Goal: Task Accomplishment & Management: Manage account settings

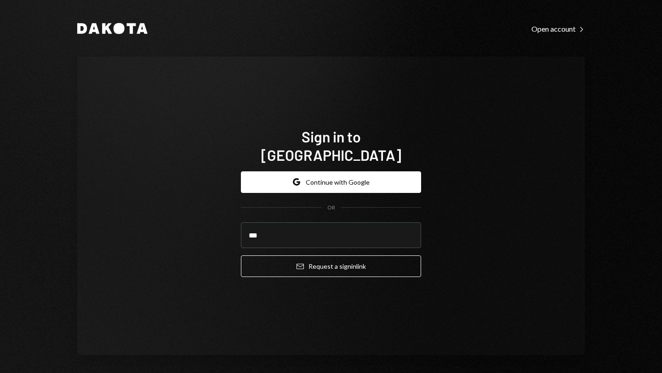
type input "**********"
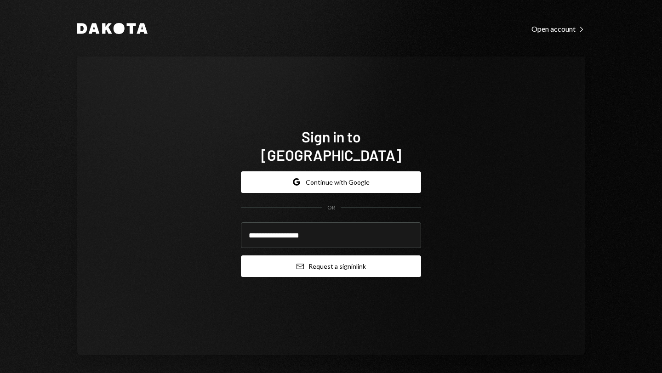
click at [319, 257] on button "Email Request a sign in link" at bounding box center [331, 267] width 180 height 22
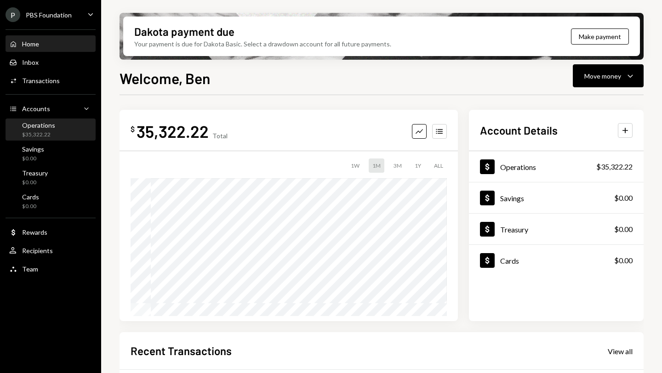
click at [40, 127] on div "Operations" at bounding box center [38, 125] width 33 height 8
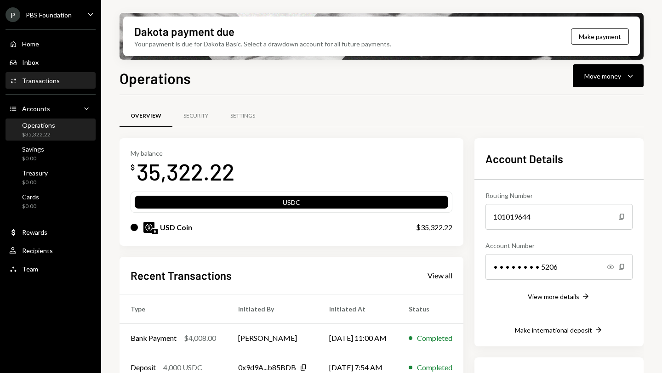
click at [38, 80] on div "Transactions" at bounding box center [41, 81] width 38 height 8
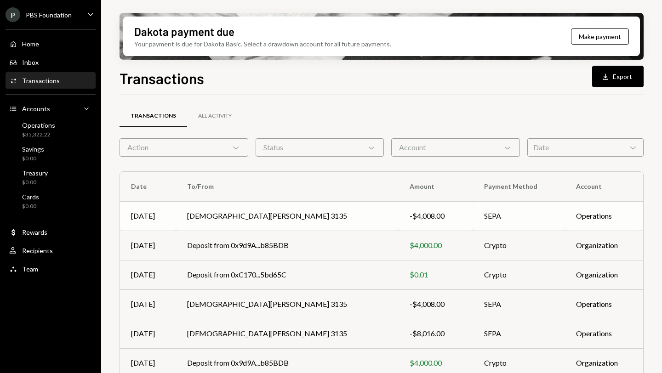
click at [341, 216] on td "[DEMOGRAPHIC_DATA][PERSON_NAME] 3135" at bounding box center [287, 215] width 222 height 29
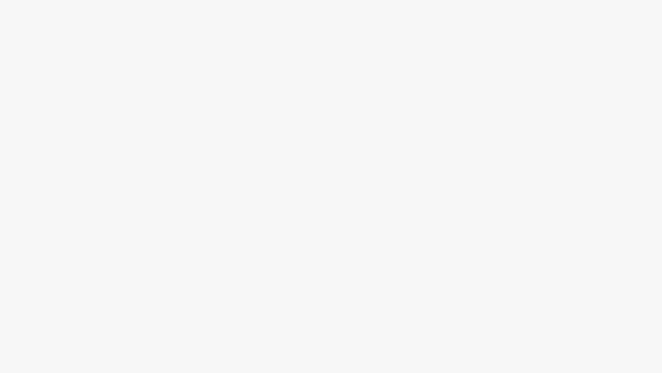
click at [235, 218] on div at bounding box center [331, 186] width 662 height 373
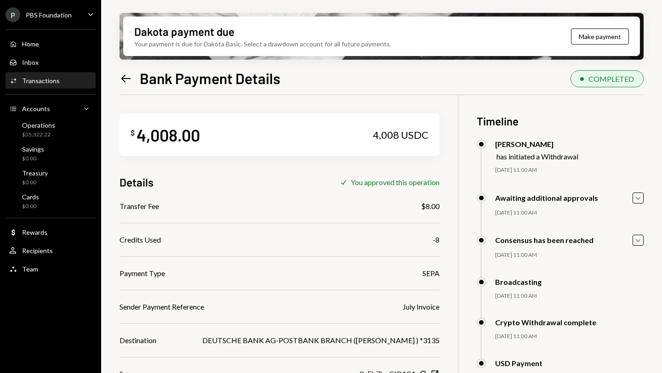
scroll to position [74, 0]
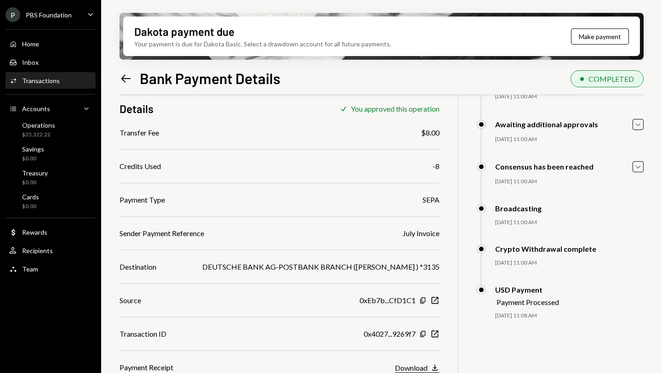
click at [432, 368] on icon "button" at bounding box center [435, 368] width 6 height 6
click at [123, 77] on icon at bounding box center [126, 78] width 10 height 8
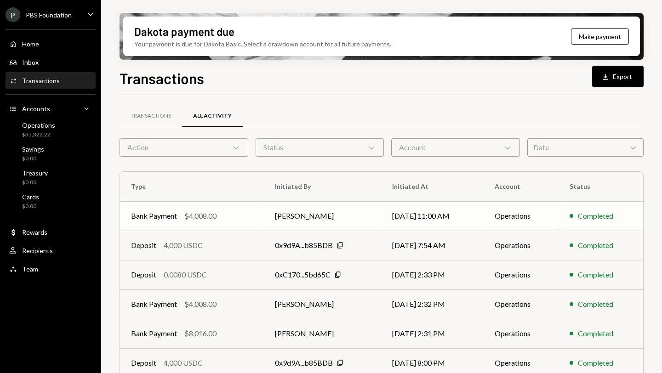
click at [358, 219] on td "[PERSON_NAME]" at bounding box center [322, 215] width 117 height 29
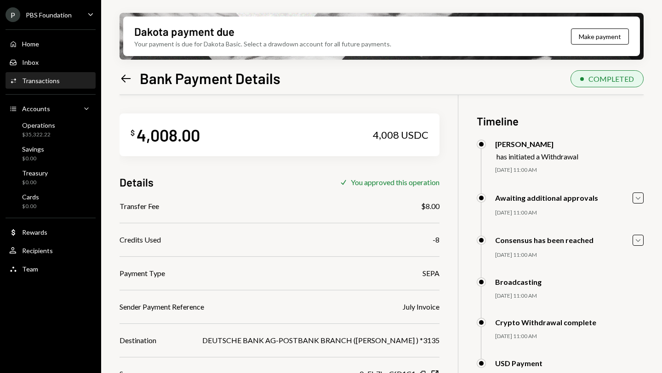
scroll to position [74, 0]
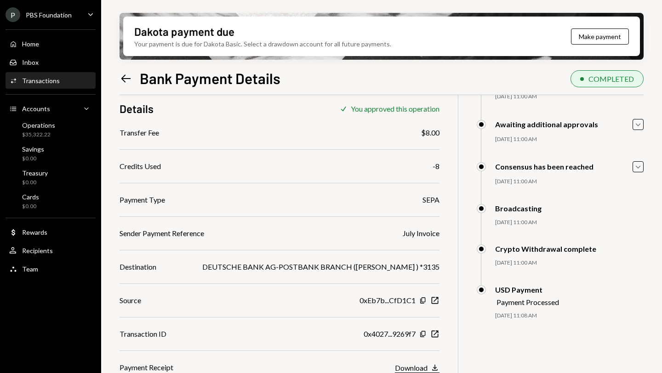
click at [408, 366] on div "Download" at bounding box center [411, 368] width 33 height 9
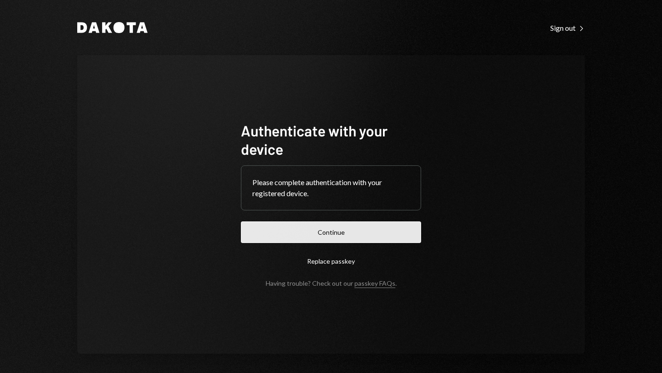
click at [339, 231] on button "Continue" at bounding box center [331, 233] width 180 height 22
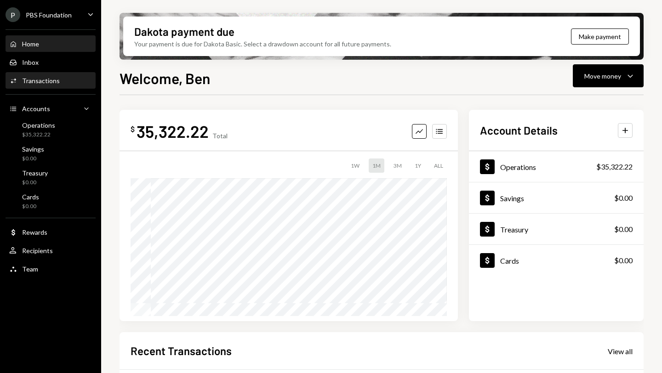
click at [53, 79] on div "Transactions" at bounding box center [41, 81] width 38 height 8
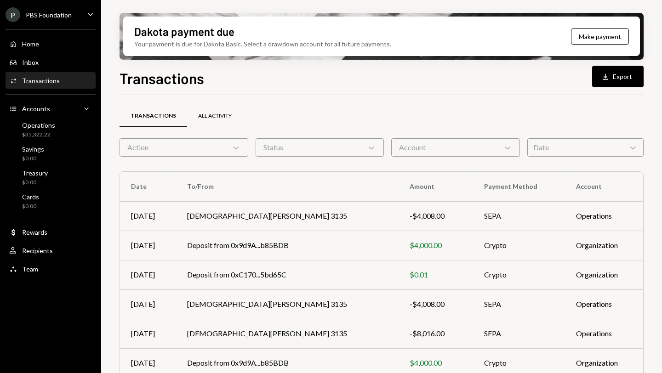
click at [210, 120] on div "All Activity" at bounding box center [215, 116] width 56 height 22
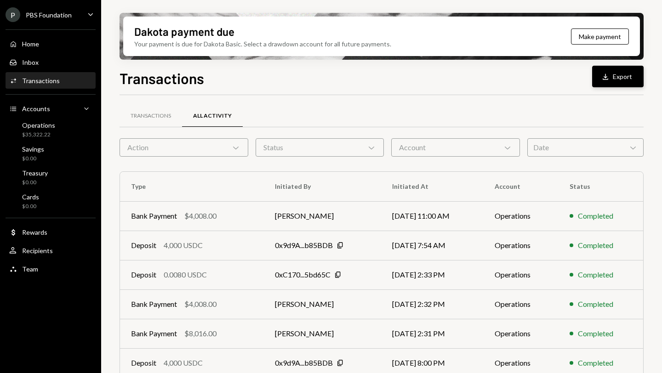
click at [621, 79] on button "Download Export" at bounding box center [617, 77] width 51 height 22
click at [429, 81] on div "Transactions Download Export" at bounding box center [381, 77] width 524 height 20
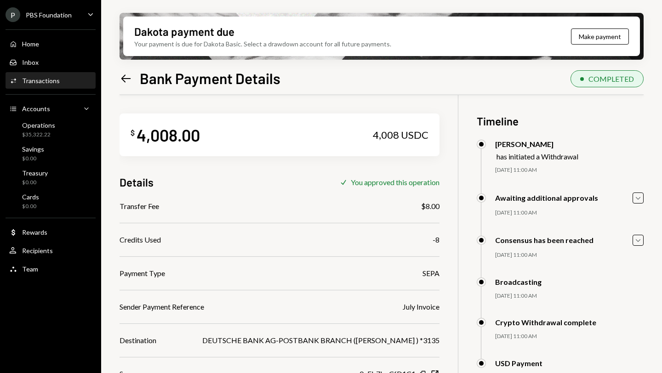
scroll to position [74, 0]
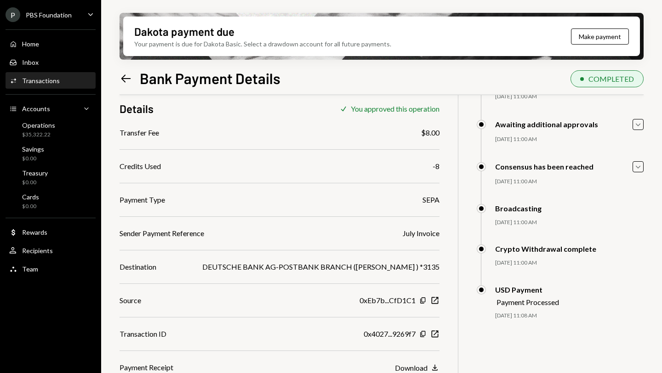
click at [125, 77] on icon "Left Arrow" at bounding box center [125, 78] width 13 height 13
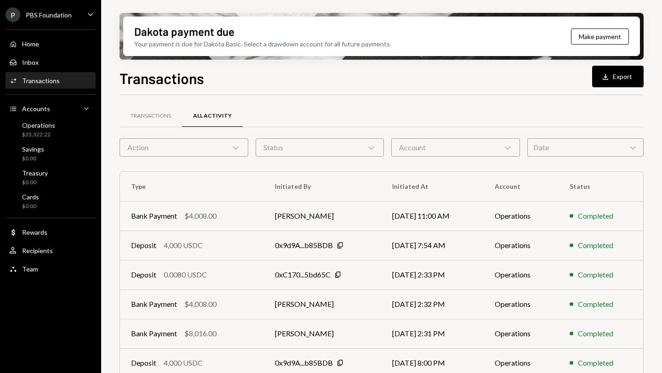
click at [626, 107] on div "Transactions All Activity" at bounding box center [381, 115] width 524 height 23
click at [617, 11] on div "Dakota payment due Your payment is due for Dakota Basic. Select a drawdown acco…" at bounding box center [381, 186] width 561 height 373
click at [36, 64] on div "Inbox" at bounding box center [30, 62] width 17 height 8
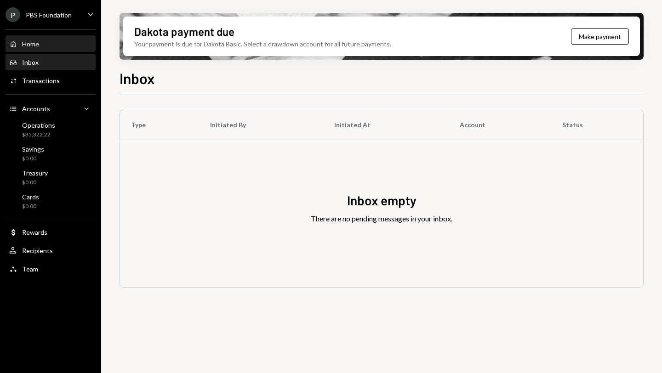
click at [33, 42] on div "Home" at bounding box center [30, 44] width 17 height 8
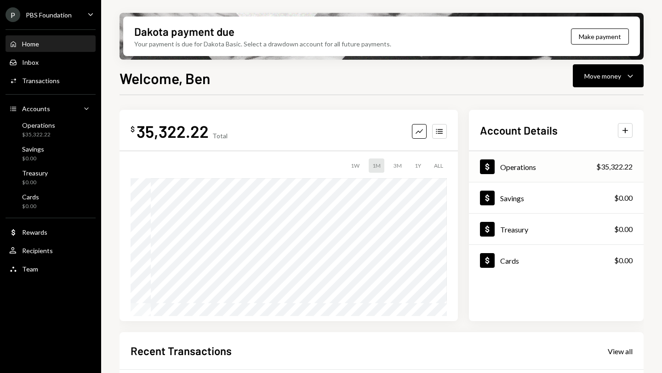
click at [557, 169] on div "Dollar Operations $35,322.22" at bounding box center [556, 167] width 175 height 30
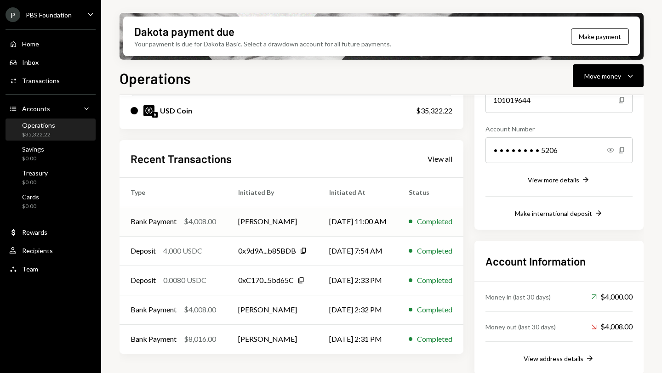
scroll to position [126, 0]
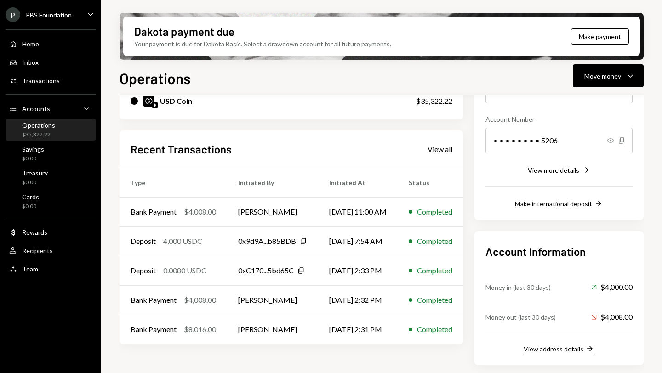
click at [572, 347] on div "View address details" at bounding box center [553, 349] width 60 height 8
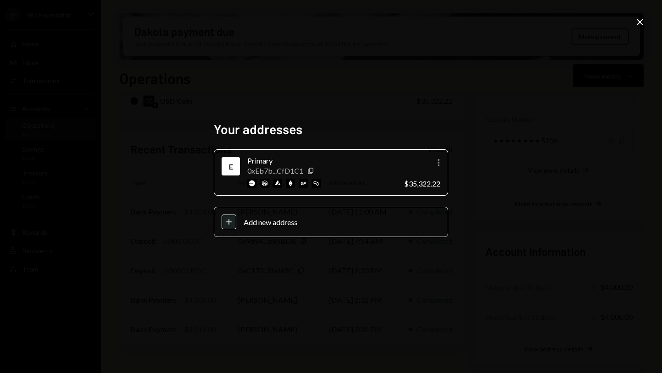
click at [641, 23] on icon at bounding box center [639, 22] width 6 height 6
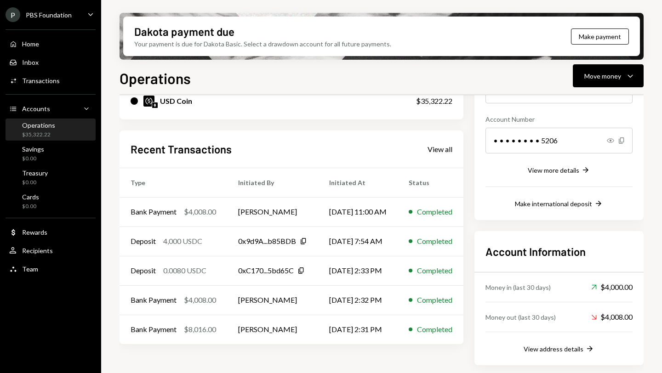
scroll to position [0, 0]
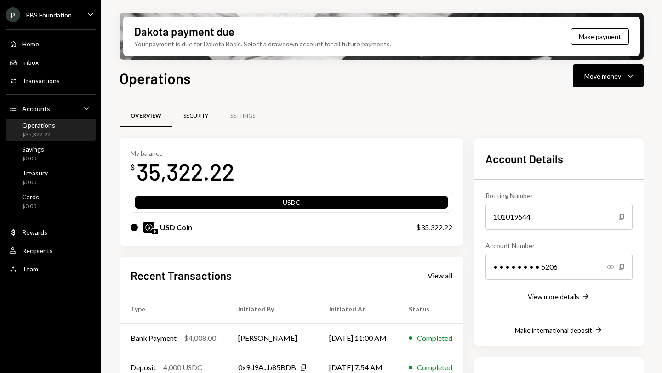
click at [192, 119] on div "Security" at bounding box center [195, 116] width 25 height 8
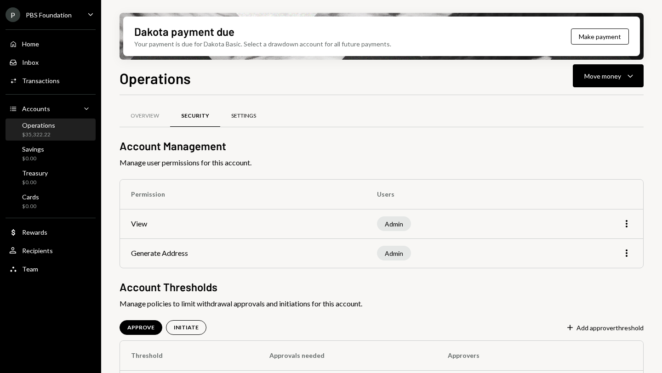
click at [244, 116] on div "Settings" at bounding box center [243, 116] width 25 height 8
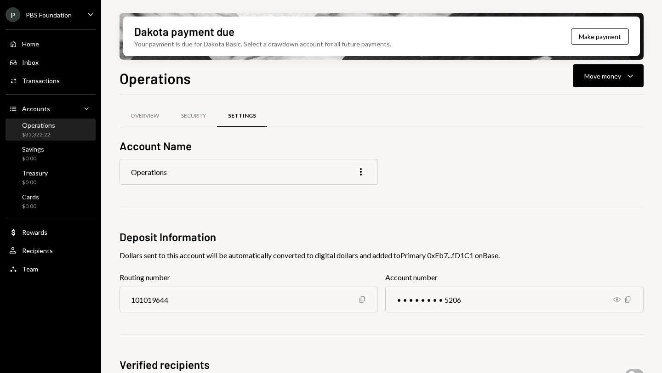
click at [51, 126] on div "Operations" at bounding box center [38, 125] width 33 height 8
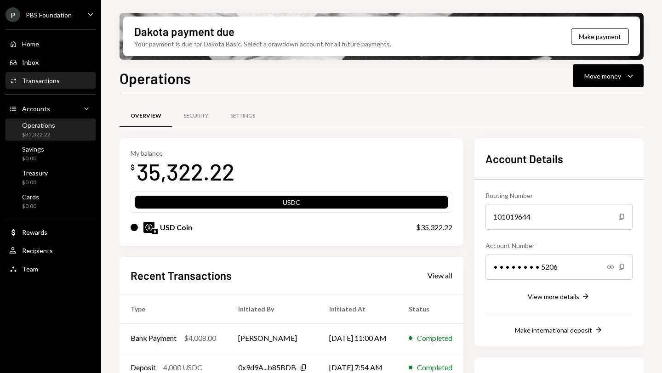
click at [46, 80] on div "Transactions" at bounding box center [41, 81] width 38 height 8
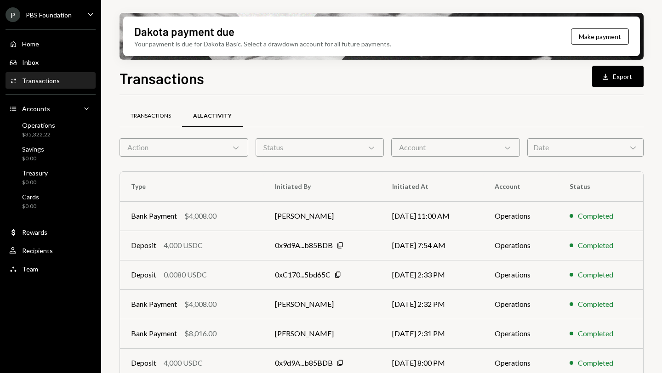
click at [143, 117] on div "Transactions" at bounding box center [151, 116] width 40 height 8
